Goal: Task Accomplishment & Management: Complete application form

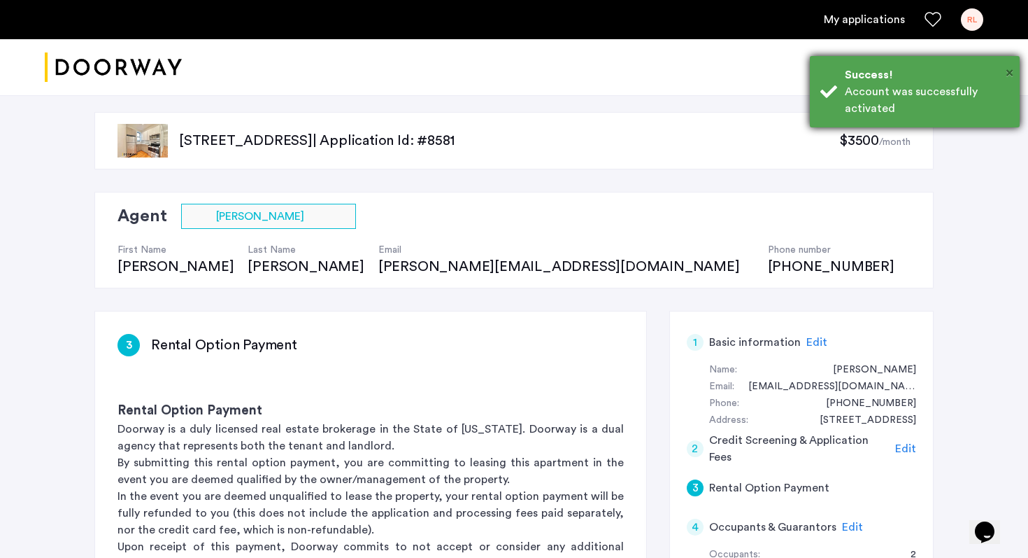
click at [1008, 72] on span "×" at bounding box center [1010, 73] width 8 height 14
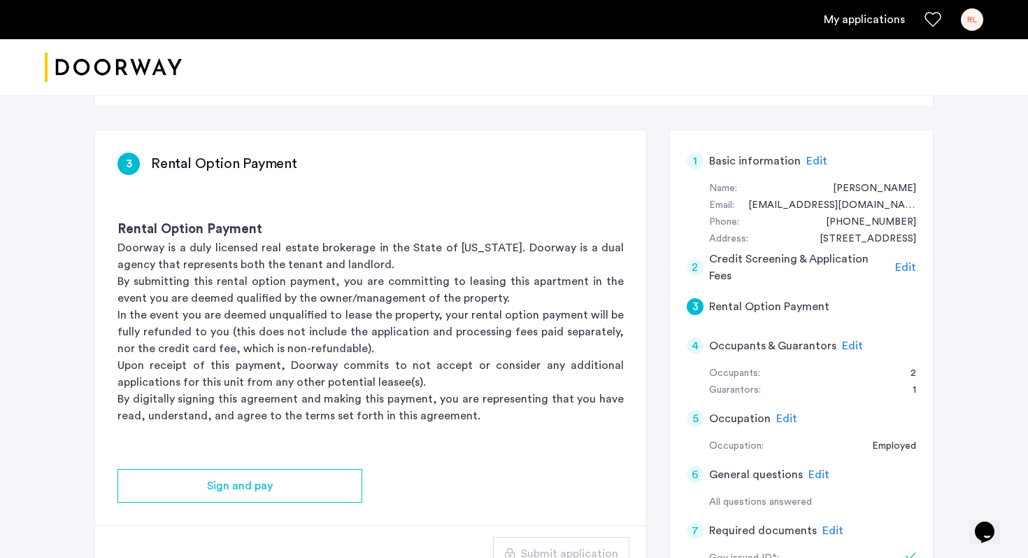
scroll to position [212, 0]
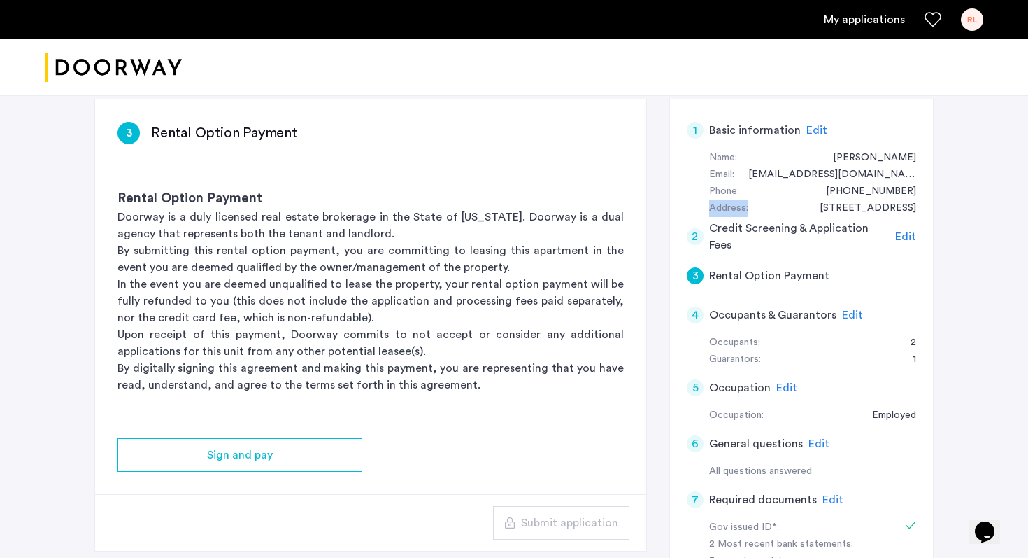
drag, startPoint x: 702, startPoint y: 209, endPoint x: 761, endPoint y: 213, distance: 58.9
click at [761, 213] on div "Name: [PERSON_NAME] Email: [EMAIL_ADDRESS][DOMAIN_NAME] Phone: [PHONE_NUMBER] A…" at bounding box center [801, 183] width 229 height 67
click at [698, 217] on div "2 Credit Screening & Application Fees Edit" at bounding box center [801, 236] width 229 height 39
drag, startPoint x: 722, startPoint y: 208, endPoint x: 786, endPoint y: 222, distance: 65.9
click at [786, 222] on app-summary "1 Basic information Edit Name: [PERSON_NAME] Email: [EMAIL_ADDRESS][DOMAIN_NAME…" at bounding box center [801, 455] width 229 height 688
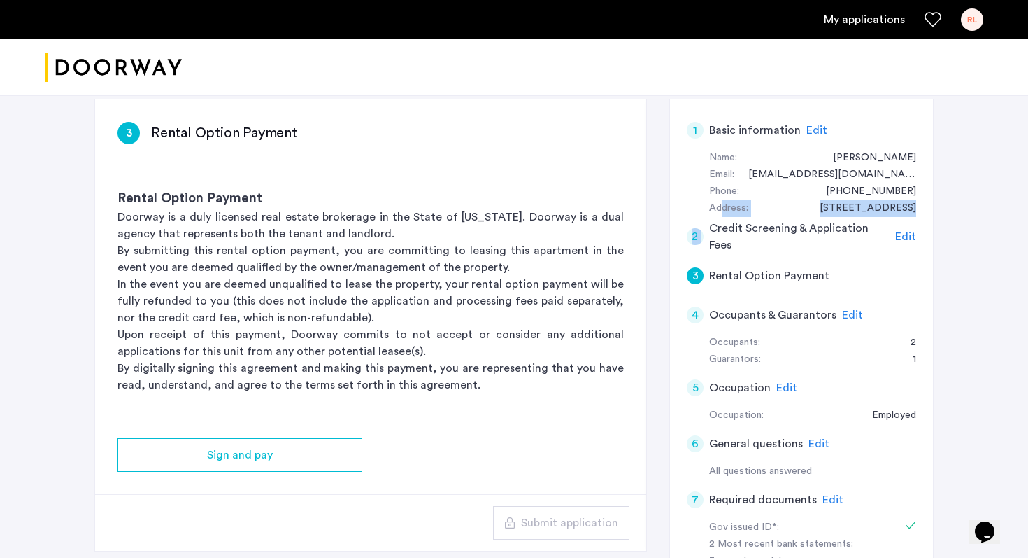
click at [743, 205] on div "Address:" at bounding box center [728, 208] width 39 height 17
drag, startPoint x: 702, startPoint y: 211, endPoint x: 791, endPoint y: 208, distance: 88.2
click at [791, 208] on div "Name: [PERSON_NAME] Email: [EMAIL_ADDRESS][DOMAIN_NAME] Phone: [PHONE_NUMBER] A…" at bounding box center [801, 183] width 229 height 67
click at [791, 208] on div "Address: [STREET_ADDRESS]" at bounding box center [812, 208] width 207 height 17
drag, startPoint x: 702, startPoint y: 207, endPoint x: 790, endPoint y: 208, distance: 88.2
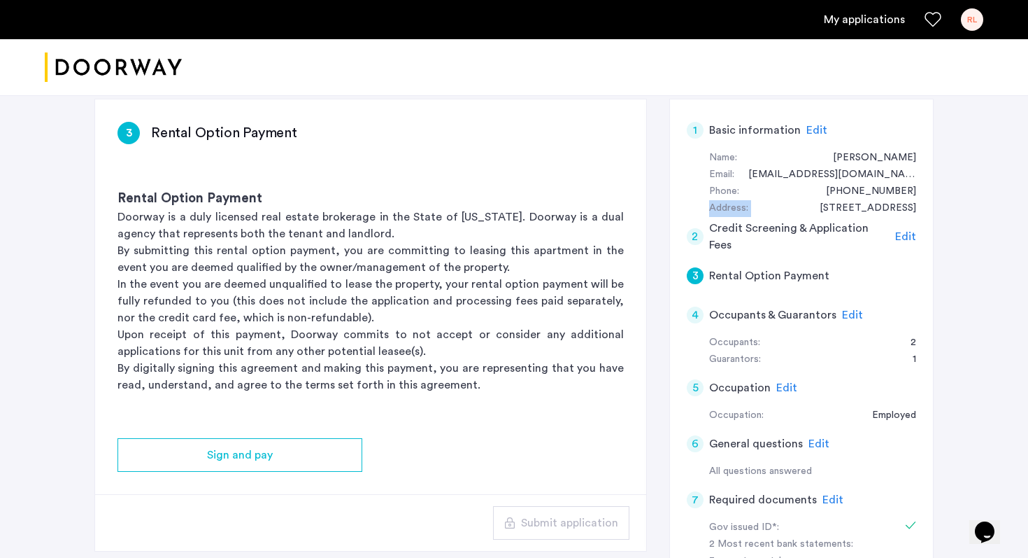
click at [790, 208] on div "Name: [PERSON_NAME] Email: [EMAIL_ADDRESS][DOMAIN_NAME] Phone: [PHONE_NUMBER] A…" at bounding box center [801, 183] width 229 height 67
click at [779, 212] on div "Address: [STREET_ADDRESS]" at bounding box center [812, 208] width 207 height 17
drag, startPoint x: 700, startPoint y: 208, endPoint x: 791, endPoint y: 208, distance: 91.0
click at [791, 208] on div "Name: [PERSON_NAME] Email: [EMAIL_ADDRESS][DOMAIN_NAME] Phone: [PHONE_NUMBER] A…" at bounding box center [801, 183] width 229 height 67
click at [709, 183] on div "Name: [PERSON_NAME] Email: [EMAIL_ADDRESS][DOMAIN_NAME] Phone: [PHONE_NUMBER] A…" at bounding box center [801, 183] width 229 height 67
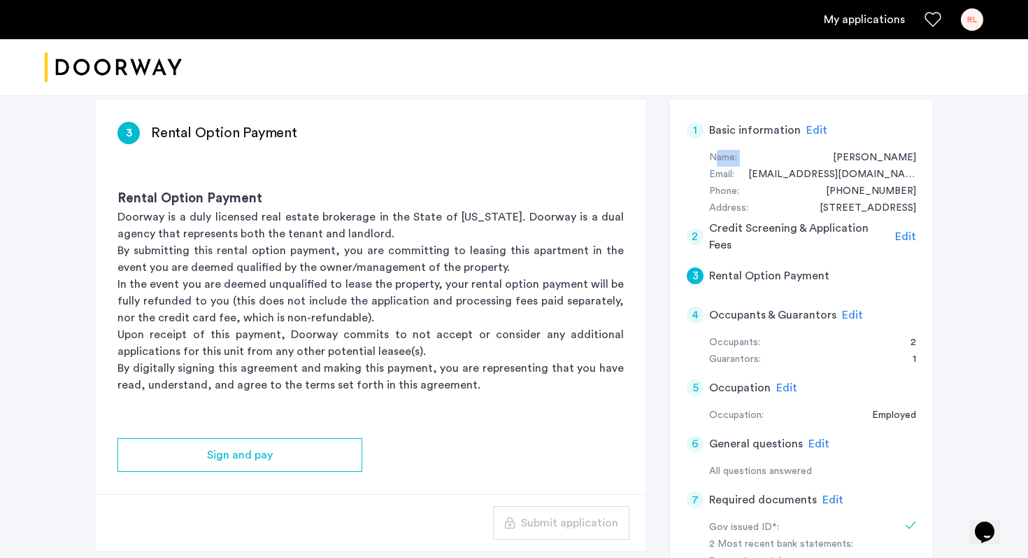
drag, startPoint x: 713, startPoint y: 157, endPoint x: 789, endPoint y: 162, distance: 76.4
click at [789, 162] on div "Name: [PERSON_NAME]" at bounding box center [812, 158] width 207 height 17
click at [772, 194] on div "Phone: [PHONE_NUMBER]" at bounding box center [812, 191] width 207 height 17
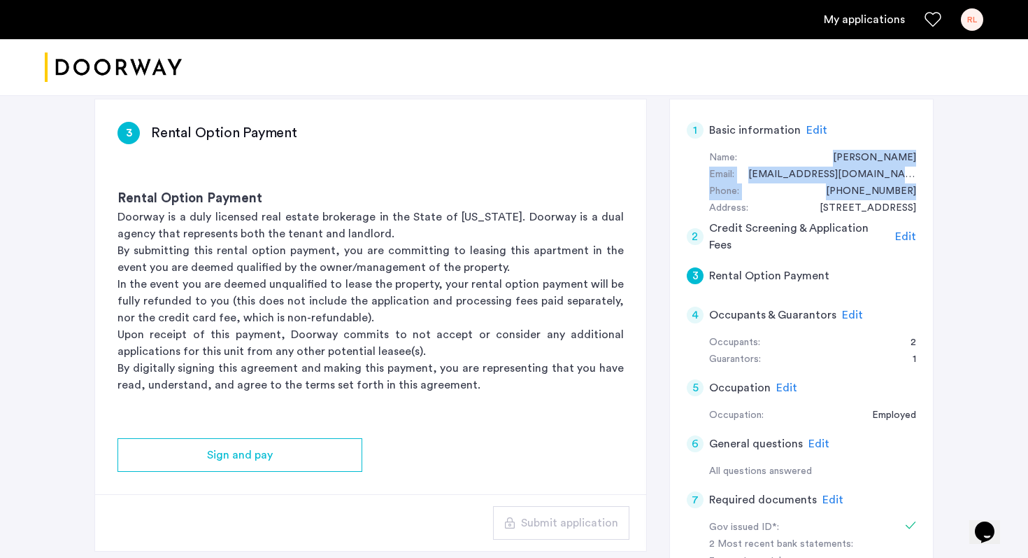
drag, startPoint x: 707, startPoint y: 208, endPoint x: 819, endPoint y: 164, distance: 120.3
click at [819, 164] on div "Name: [PERSON_NAME] Email: [EMAIL_ADDRESS][DOMAIN_NAME] Phone: [PHONE_NUMBER] A…" at bounding box center [801, 183] width 229 height 67
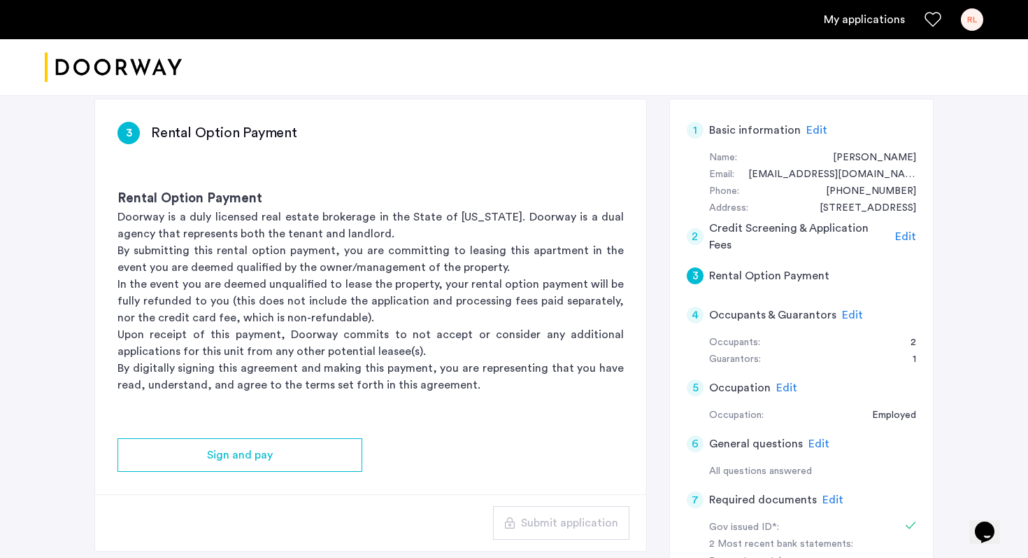
click at [793, 219] on div "2 Credit Screening & Application Fees Edit" at bounding box center [801, 236] width 229 height 39
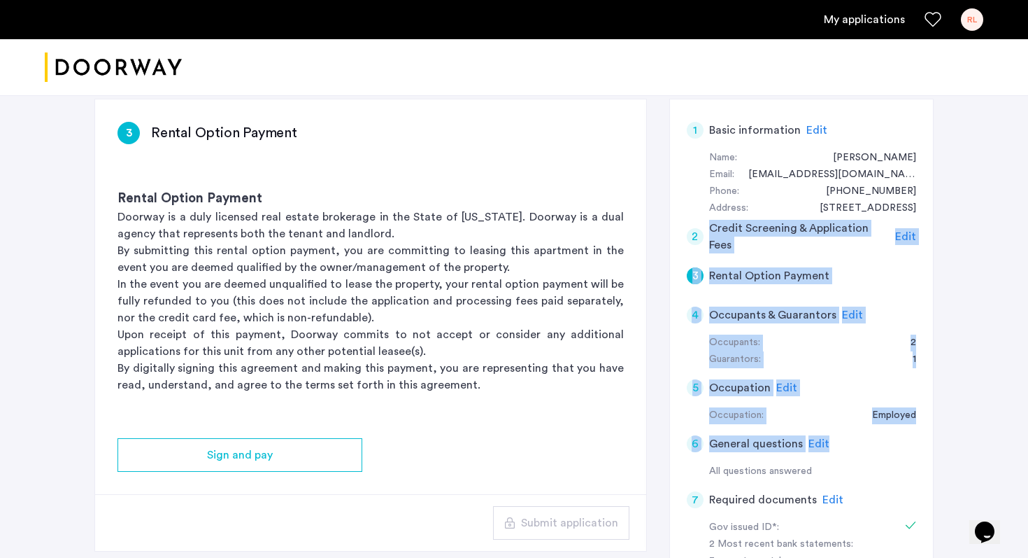
drag, startPoint x: 714, startPoint y: 217, endPoint x: 839, endPoint y: 442, distance: 257.4
click at [839, 442] on app-summary "1 Basic information Edit Name: [PERSON_NAME] Email: [EMAIL_ADDRESS][DOMAIN_NAME…" at bounding box center [801, 455] width 229 height 688
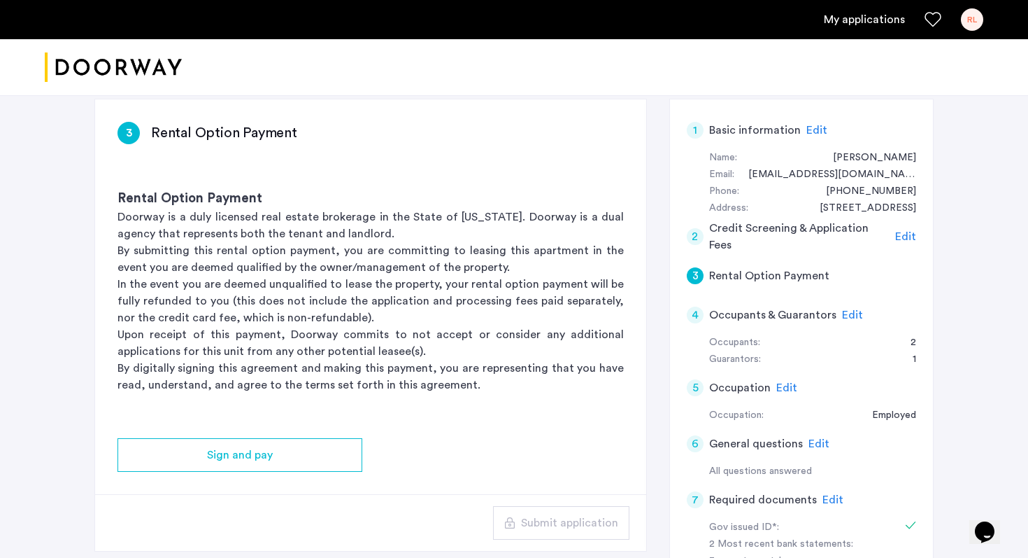
click at [425, 267] on p "By submitting this rental option payment, you are committing to leasing this ap…" at bounding box center [371, 259] width 507 height 34
drag, startPoint x: 473, startPoint y: 388, endPoint x: 490, endPoint y: 408, distance: 26.3
click at [490, 408] on div "Rental Option Payment Doorway is a duly licensed real estate brokerage in the S…" at bounding box center [370, 291] width 551 height 249
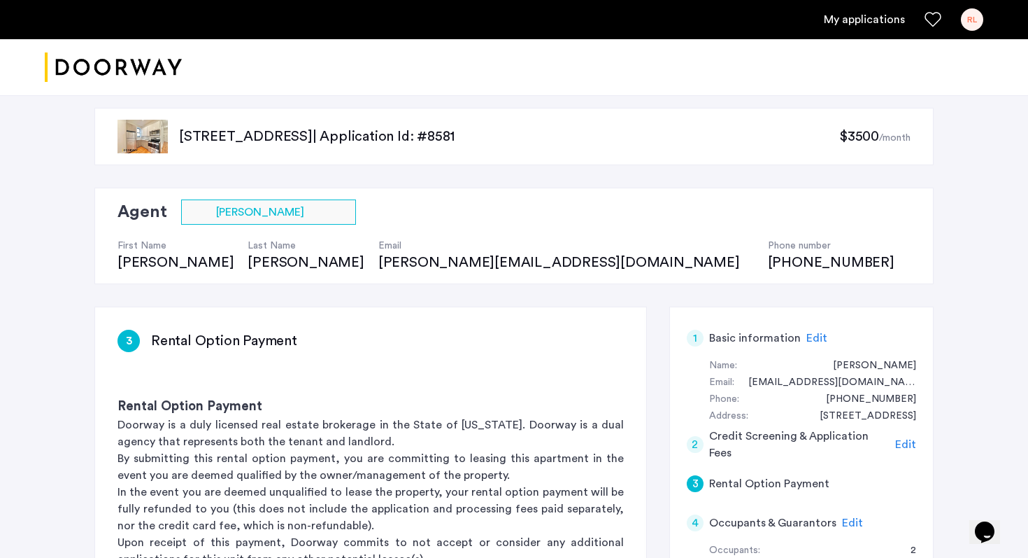
scroll to position [0, 0]
